Goal: Information Seeking & Learning: Check status

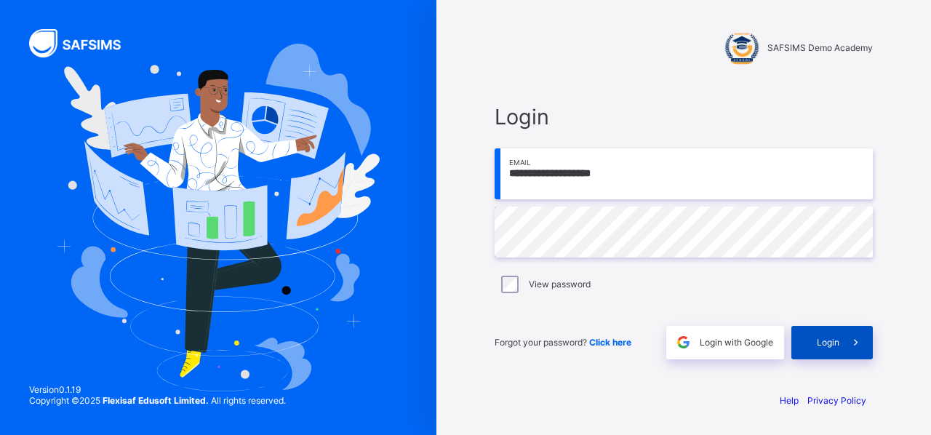
click at [835, 351] on div "Login" at bounding box center [832, 342] width 81 height 33
click at [603, 346] on span "Click here" at bounding box center [610, 342] width 42 height 11
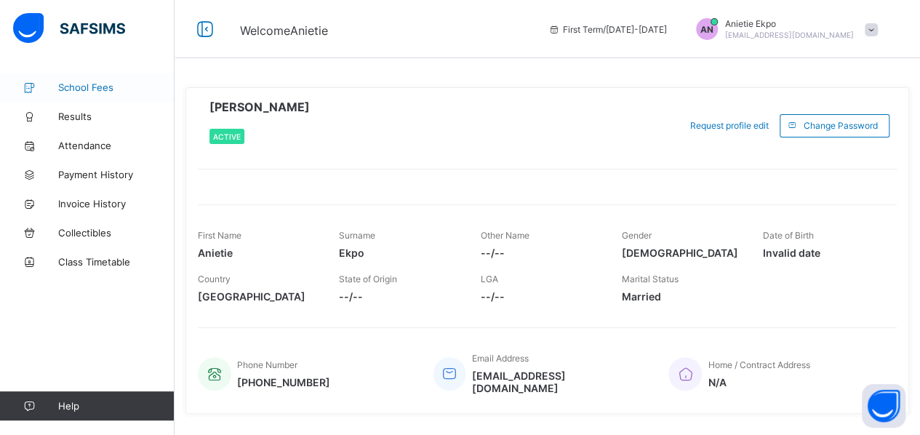
click at [104, 89] on span "School Fees" at bounding box center [116, 87] width 116 height 12
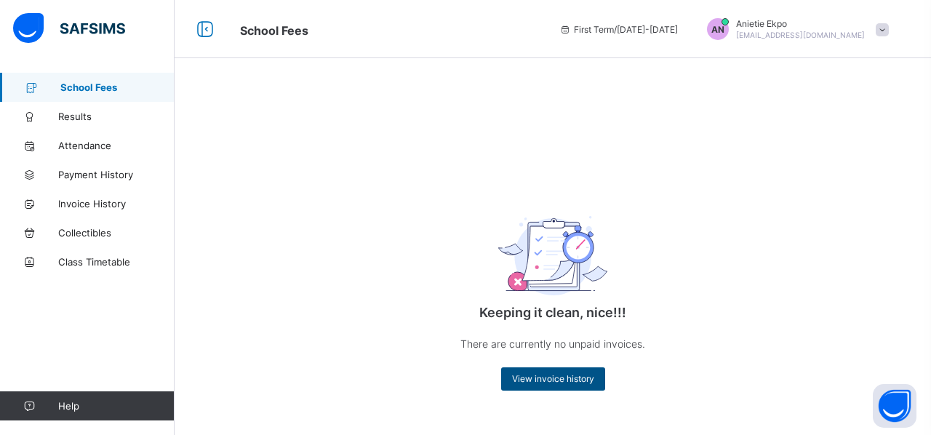
click at [575, 379] on span "View invoice history" at bounding box center [553, 378] width 82 height 11
click at [566, 387] on div "View invoice history" at bounding box center [553, 378] width 104 height 23
click at [624, 184] on div "Keeping it clean, nice!!! There are currently no unpaid invoices. View invoice …" at bounding box center [552, 290] width 291 height 229
click at [97, 111] on span "Results" at bounding box center [116, 117] width 116 height 12
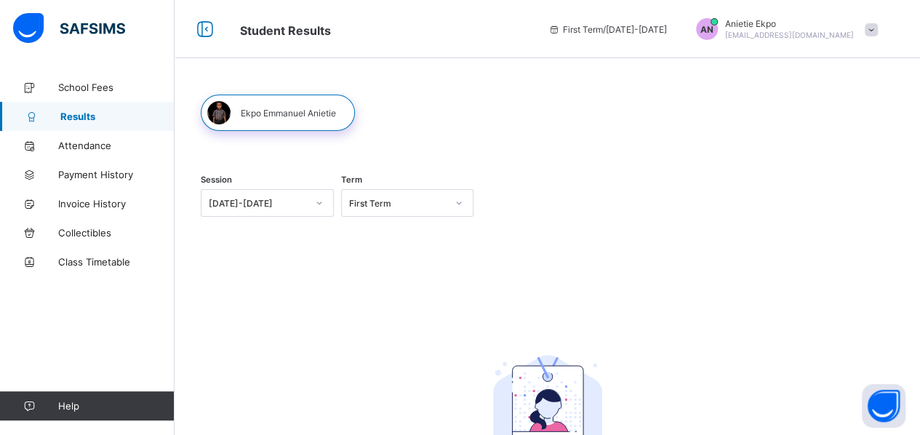
click at [294, 113] on div at bounding box center [278, 113] width 154 height 36
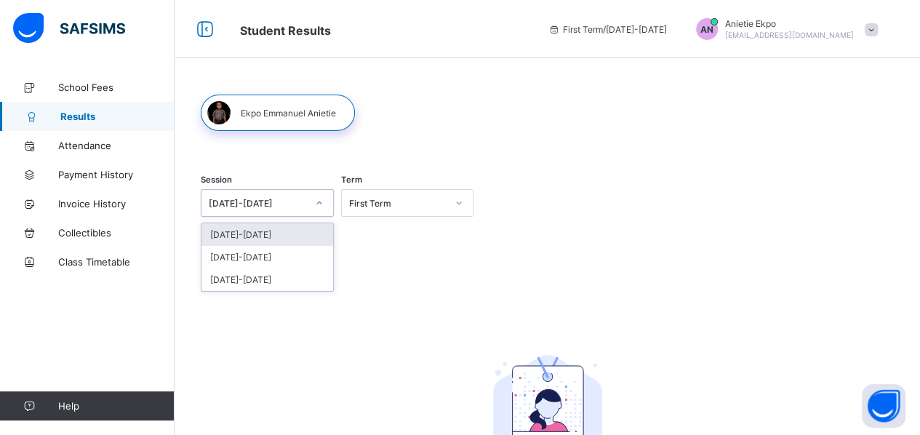
click at [317, 205] on icon at bounding box center [319, 203] width 9 height 15
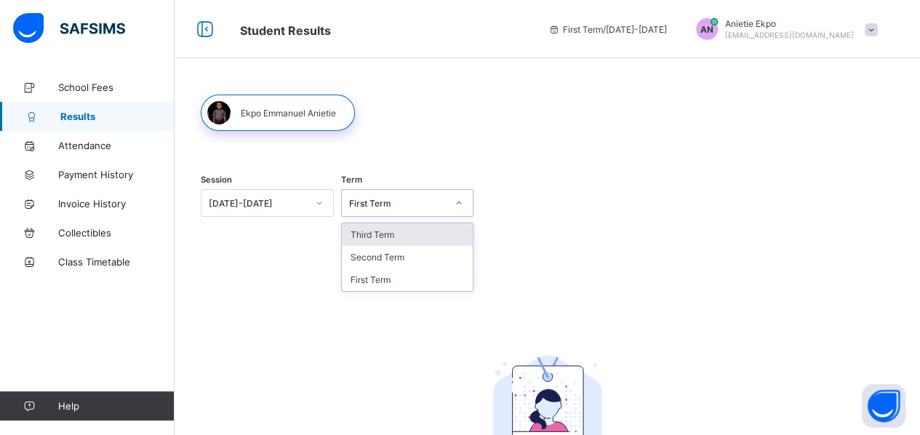
click at [377, 212] on div "First Term" at bounding box center [407, 203] width 133 height 28
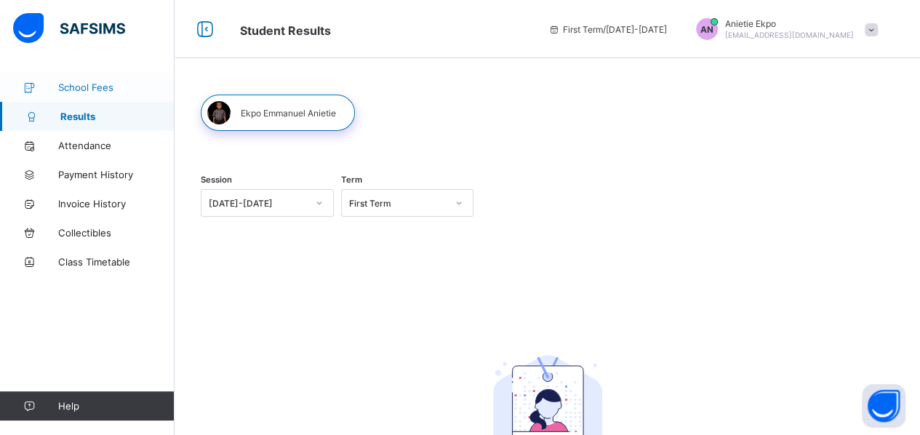
click at [105, 95] on link "School Fees" at bounding box center [87, 87] width 175 height 29
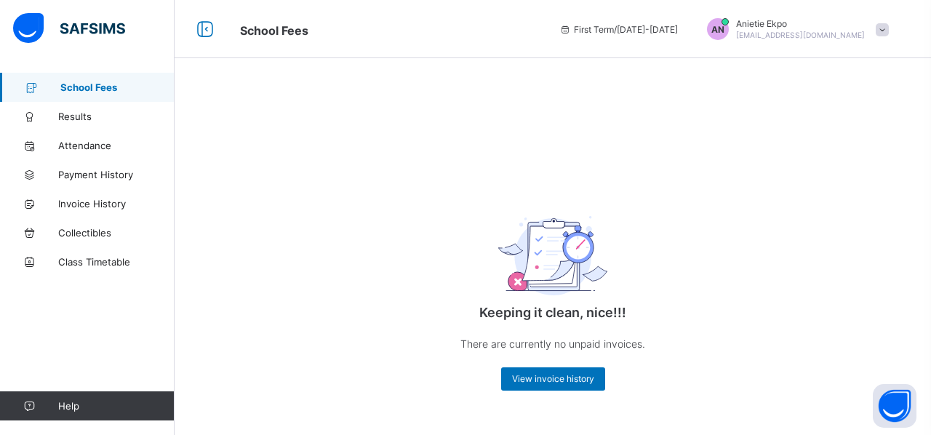
click at [827, 36] on span "[EMAIL_ADDRESS][DOMAIN_NAME]" at bounding box center [800, 35] width 129 height 9
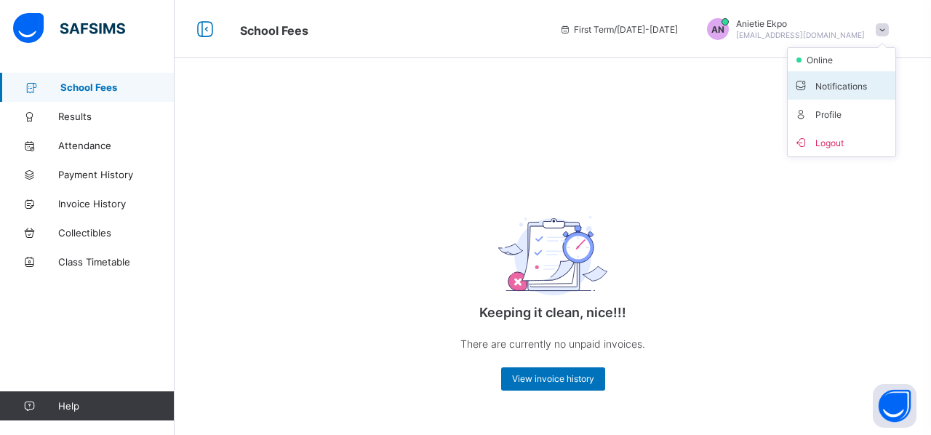
click at [837, 82] on span "Notifications" at bounding box center [842, 85] width 96 height 17
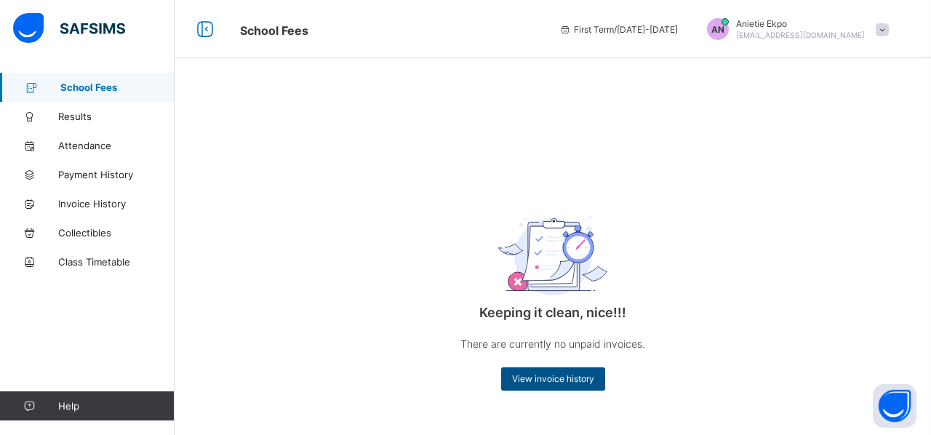
click at [569, 378] on span "View invoice history" at bounding box center [553, 378] width 82 height 11
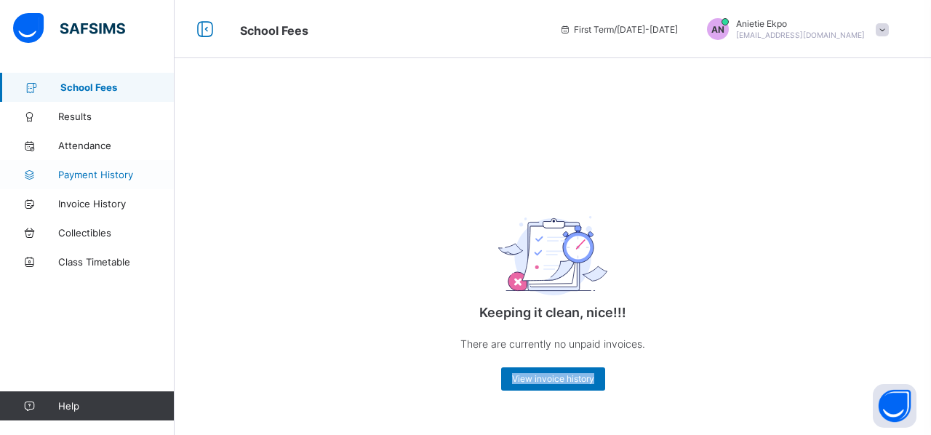
click at [108, 172] on span "Payment History" at bounding box center [116, 175] width 116 height 12
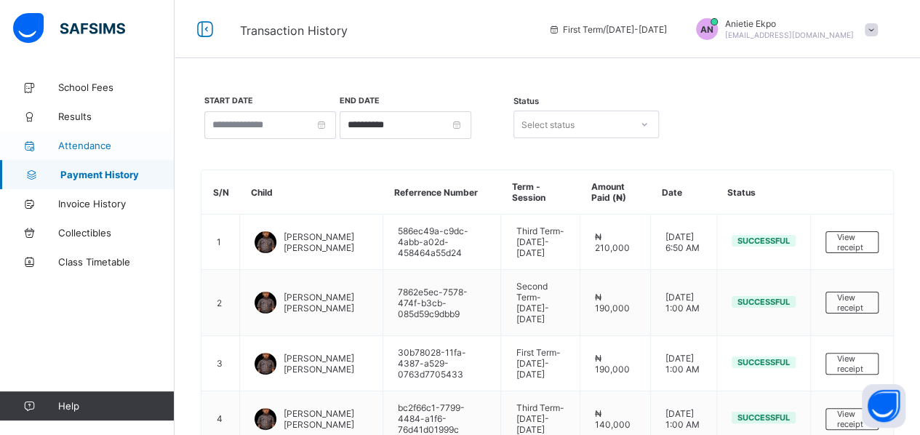
click at [108, 145] on span "Attendance" at bounding box center [116, 146] width 116 height 12
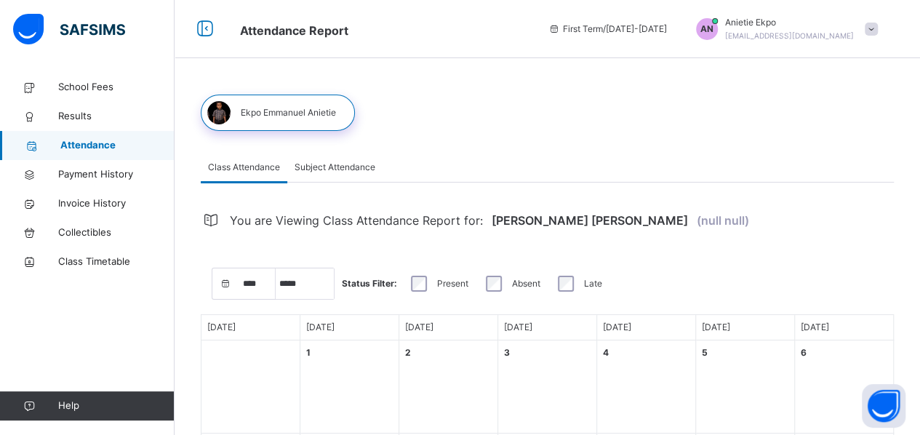
select select "****"
select select "*"
click at [357, 171] on span "Subject Attendance" at bounding box center [335, 167] width 81 height 13
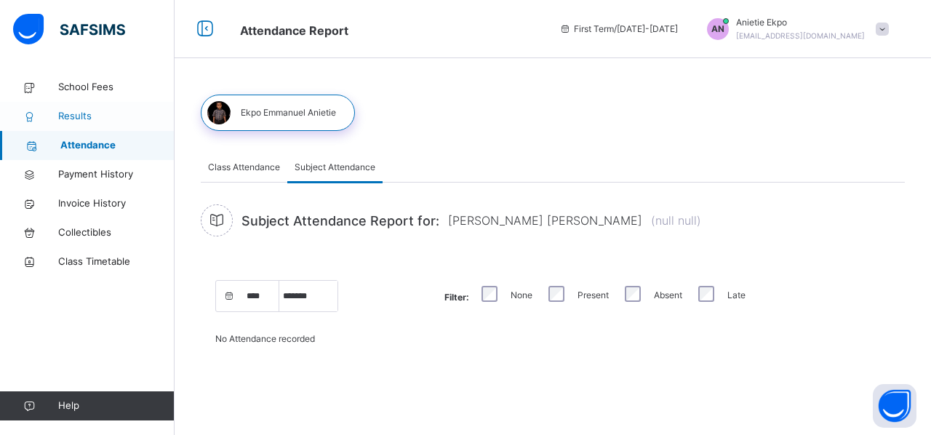
click at [73, 119] on span "Results" at bounding box center [116, 116] width 116 height 15
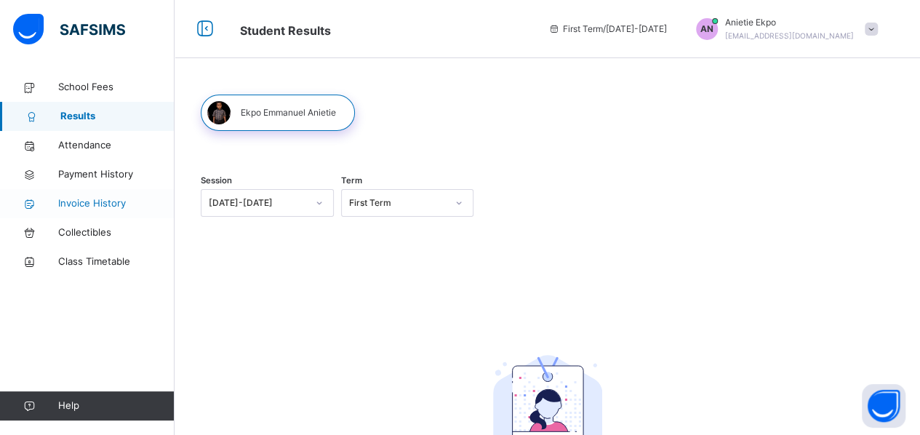
click at [103, 199] on span "Invoice History" at bounding box center [116, 203] width 116 height 15
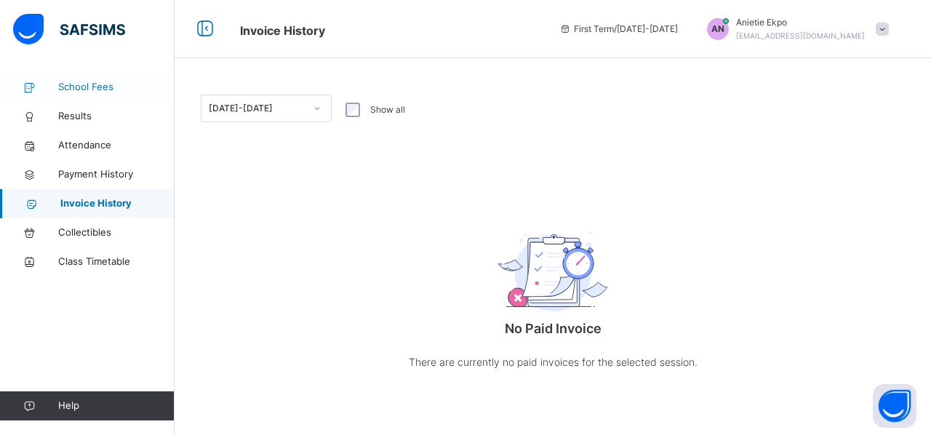
click at [79, 86] on span "School Fees" at bounding box center [116, 87] width 116 height 15
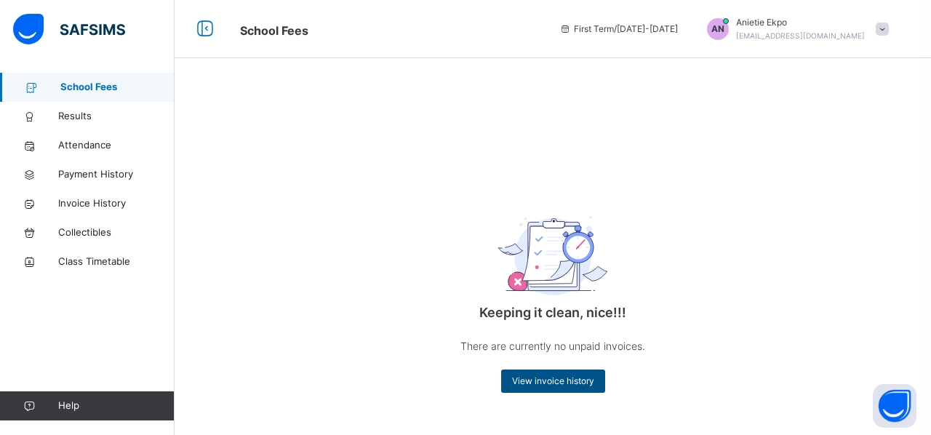
click at [518, 381] on span "View invoice history" at bounding box center [553, 381] width 82 height 13
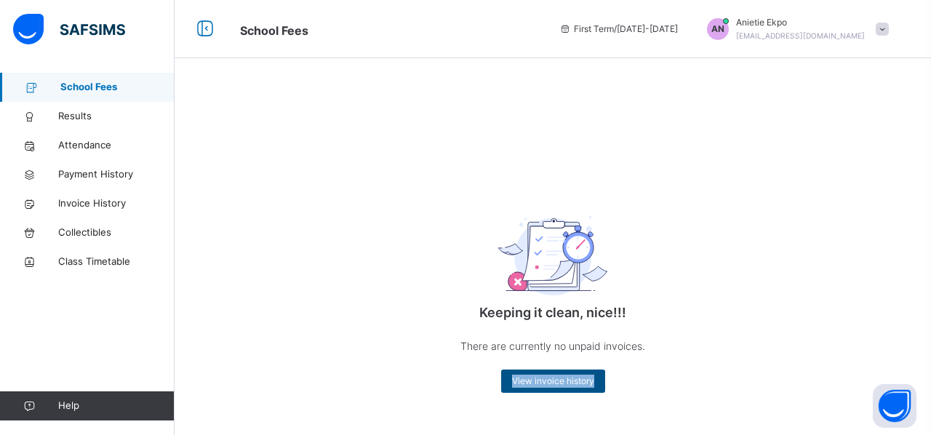
click at [518, 381] on span "View invoice history" at bounding box center [553, 381] width 82 height 13
click at [74, 109] on span "Results" at bounding box center [116, 116] width 116 height 15
